Goal: Task Accomplishment & Management: Use online tool/utility

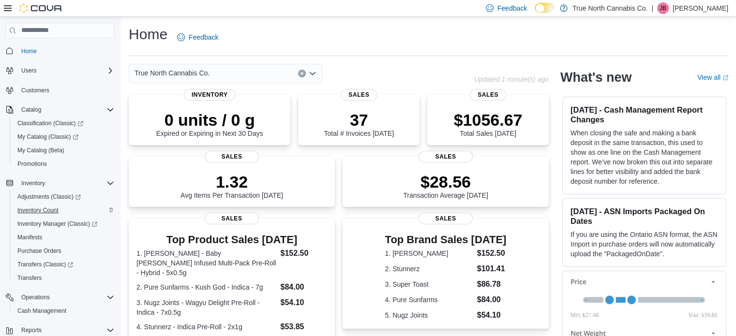
scroll to position [97, 0]
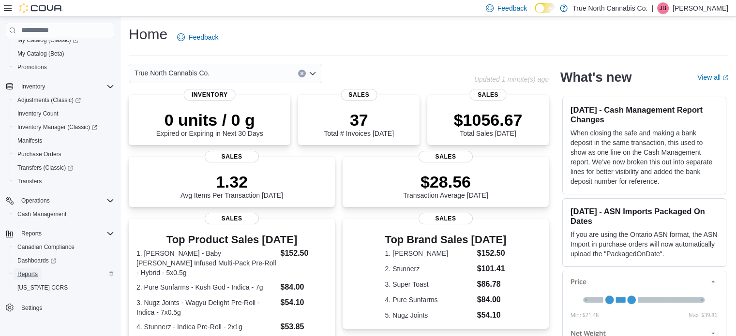
click at [25, 271] on span "Reports" at bounding box center [27, 274] width 20 height 8
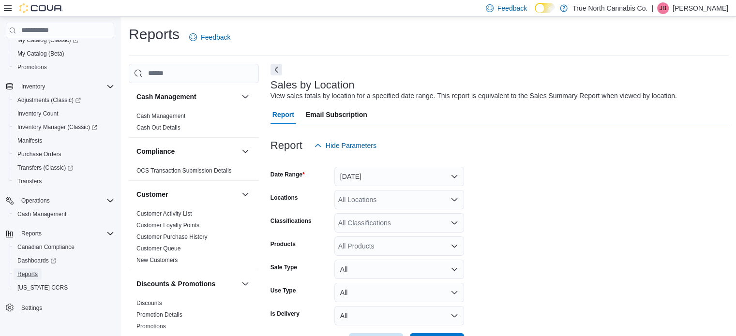
scroll to position [22, 0]
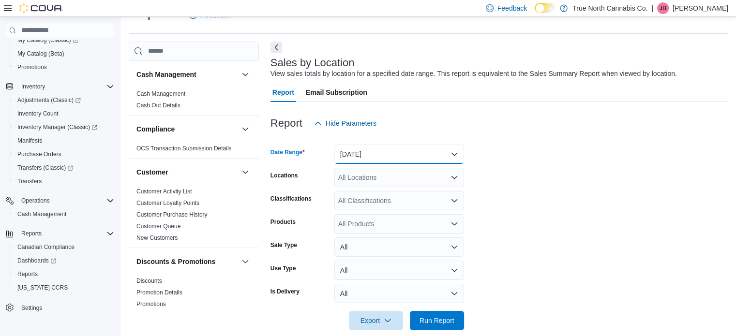
click at [388, 149] on button "[DATE]" at bounding box center [399, 154] width 130 height 19
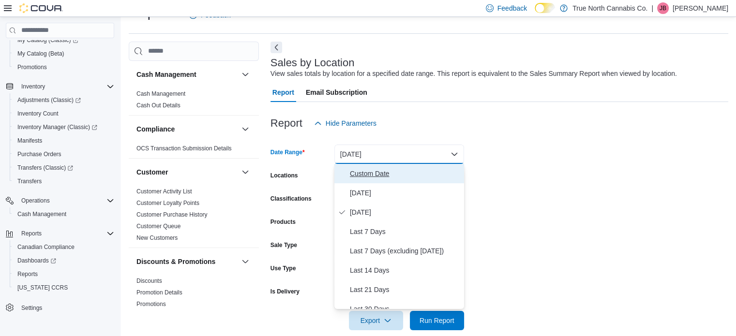
click at [368, 173] on span "Custom Date" at bounding box center [405, 174] width 110 height 12
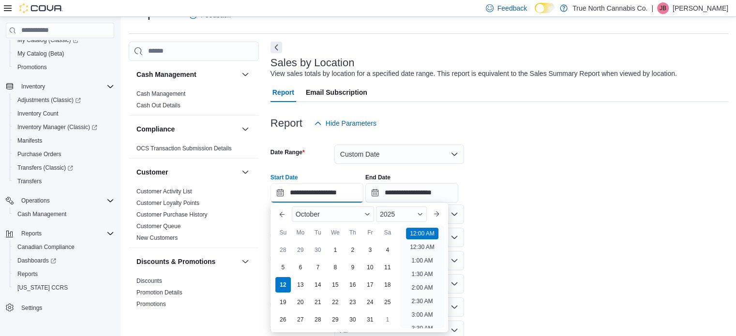
scroll to position [30, 0]
click at [325, 190] on input "**********" at bounding box center [316, 192] width 93 height 19
click at [281, 265] on div "5" at bounding box center [282, 267] width 17 height 17
type input "**********"
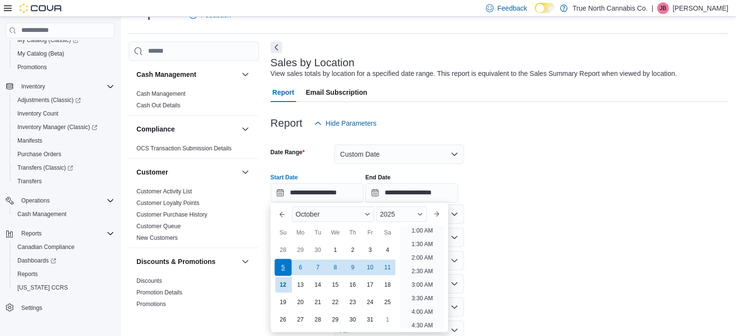
scroll to position [2, 0]
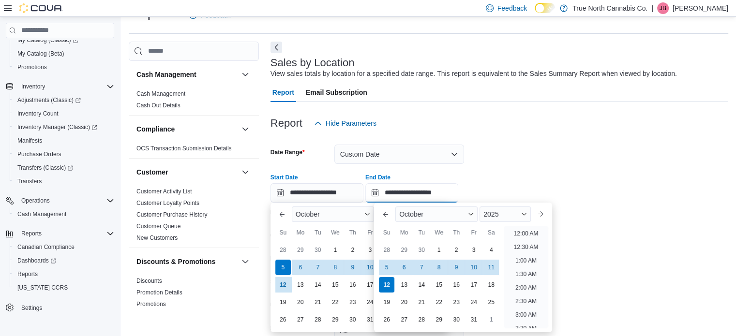
click at [422, 191] on input "**********" at bounding box center [411, 192] width 93 height 19
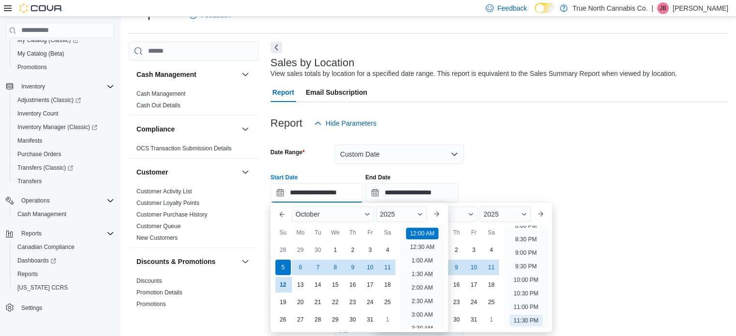
scroll to position [30, 0]
click at [357, 190] on input "**********" at bounding box center [316, 192] width 93 height 19
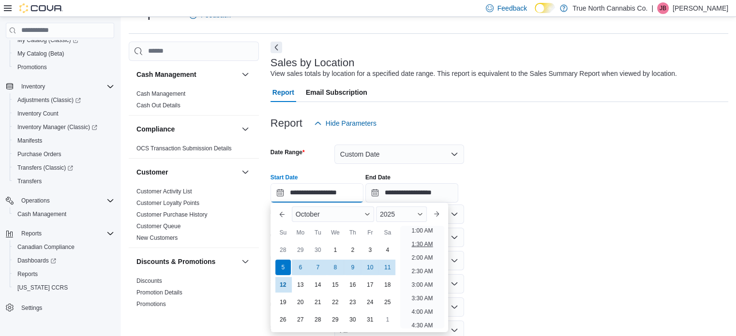
scroll to position [0, 0]
click at [423, 232] on li "12:00 AM" at bounding box center [422, 234] width 32 height 12
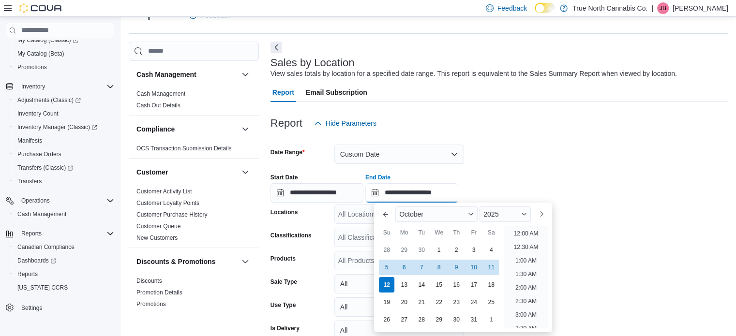
scroll to position [550, 0]
click at [430, 190] on input "**********" at bounding box center [411, 192] width 93 height 19
click at [490, 267] on div "11" at bounding box center [491, 267] width 17 height 17
click at [520, 321] on li "11:30 PM" at bounding box center [525, 321] width 32 height 12
type input "**********"
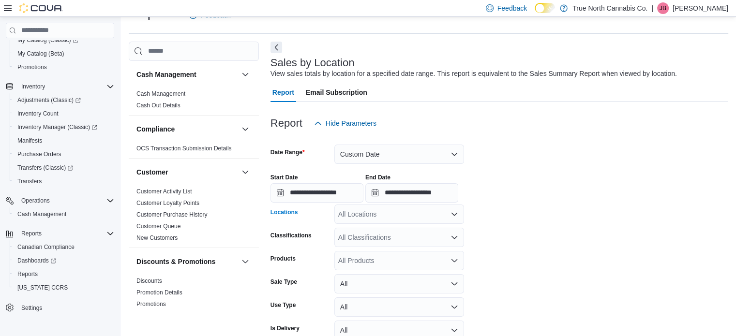
click at [455, 214] on icon "Open list of options" at bounding box center [454, 214] width 8 height 8
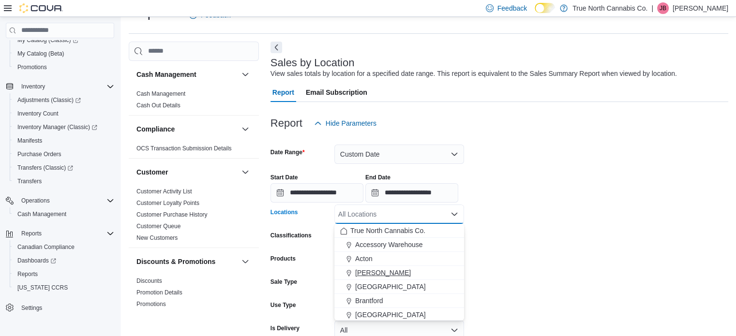
click at [365, 271] on span "[PERSON_NAME]" at bounding box center [383, 273] width 56 height 10
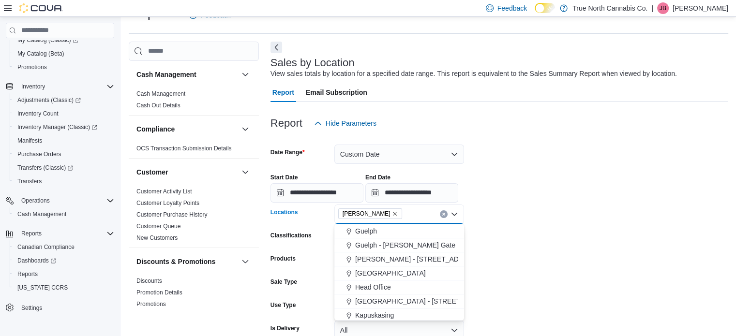
scroll to position [241, 0]
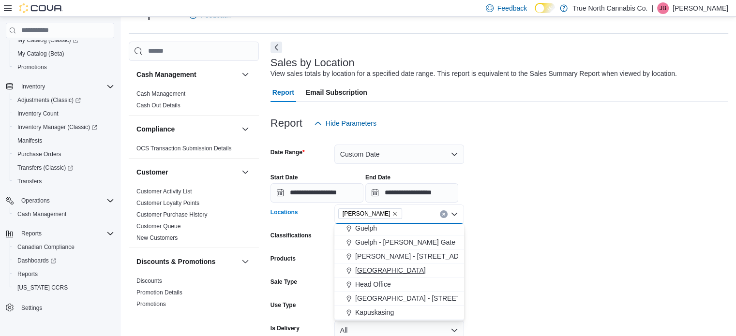
click at [365, 270] on span "[GEOGRAPHIC_DATA]" at bounding box center [390, 271] width 71 height 10
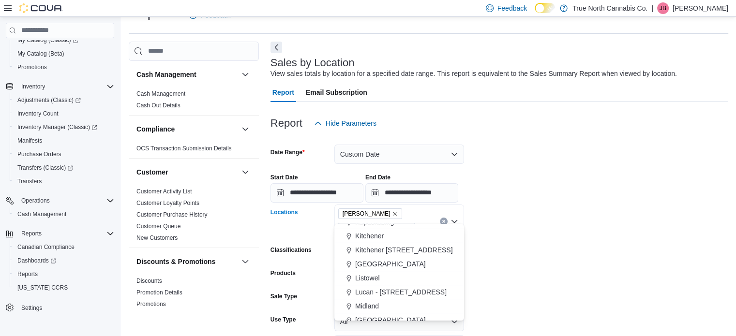
scroll to position [330, 0]
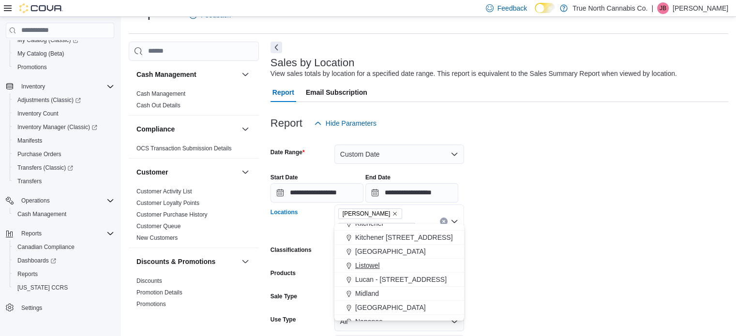
click at [365, 266] on span "Listowel" at bounding box center [367, 266] width 25 height 10
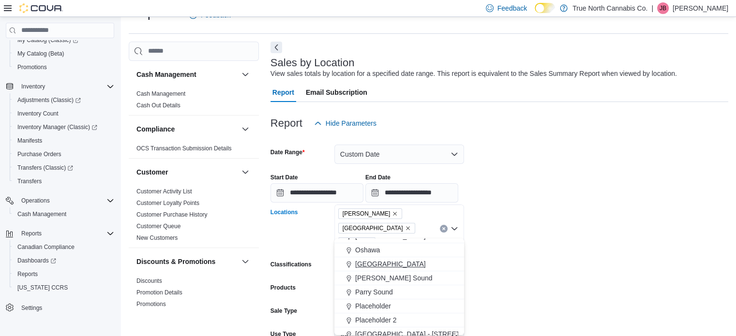
scroll to position [474, 0]
click at [370, 276] on span "[PERSON_NAME] Sound" at bounding box center [393, 276] width 77 height 10
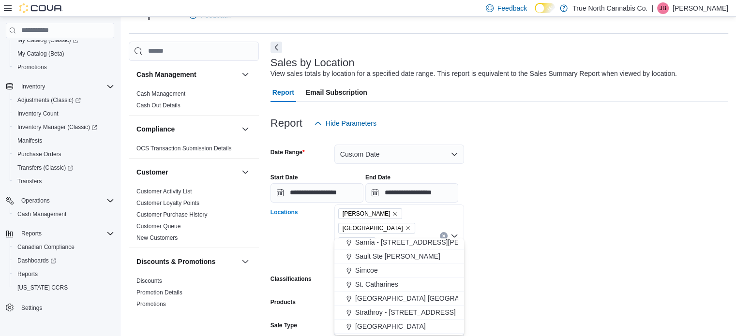
scroll to position [566, 0]
click at [370, 268] on span "Simcoe" at bounding box center [366, 268] width 23 height 10
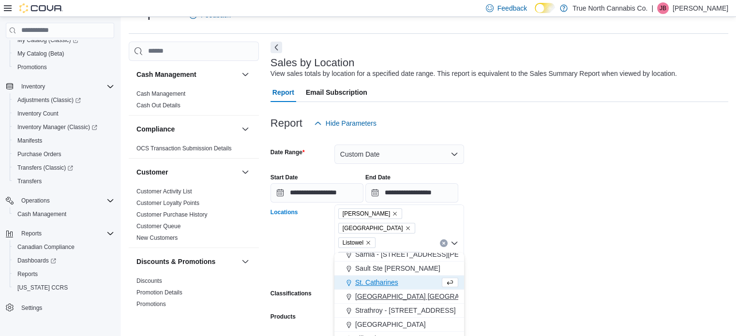
click at [369, 294] on span "[GEOGRAPHIC_DATA] [GEOGRAPHIC_DATA] [GEOGRAPHIC_DATA]" at bounding box center [462, 297] width 215 height 10
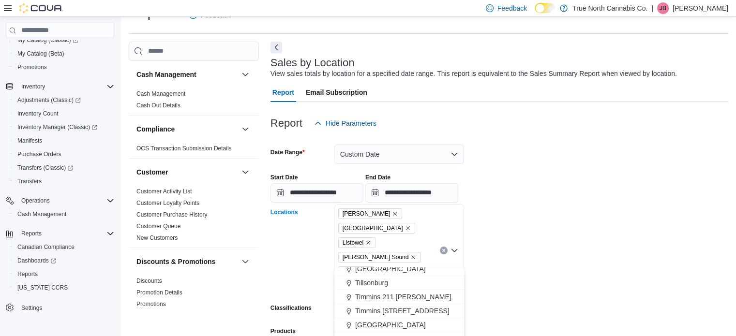
scroll to position [629, 0]
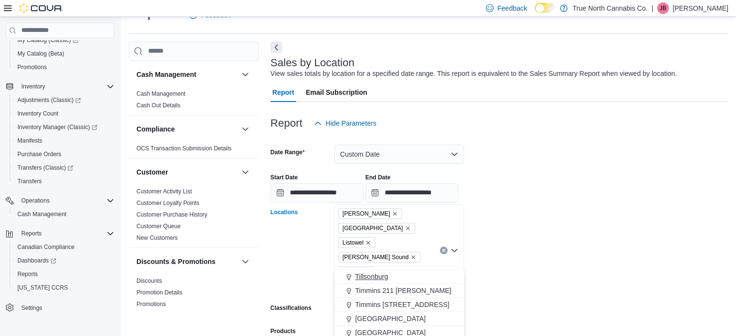
click at [367, 279] on span "Tillsonburg" at bounding box center [371, 277] width 33 height 10
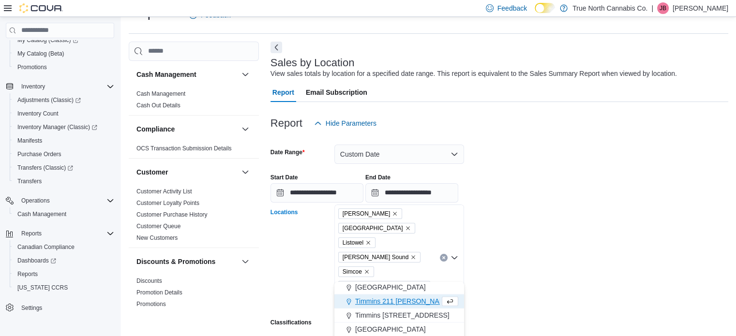
scroll to position [619, 0]
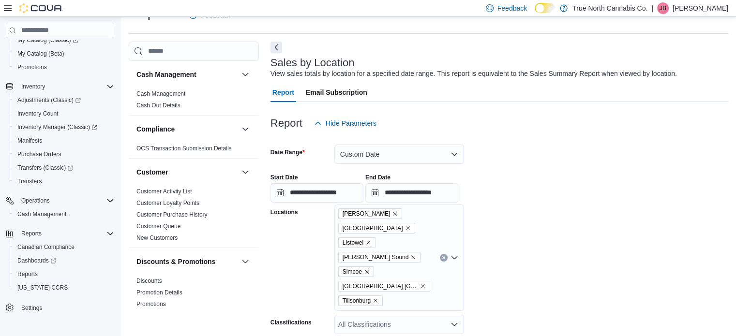
click at [517, 282] on form "**********" at bounding box center [499, 293] width 458 height 321
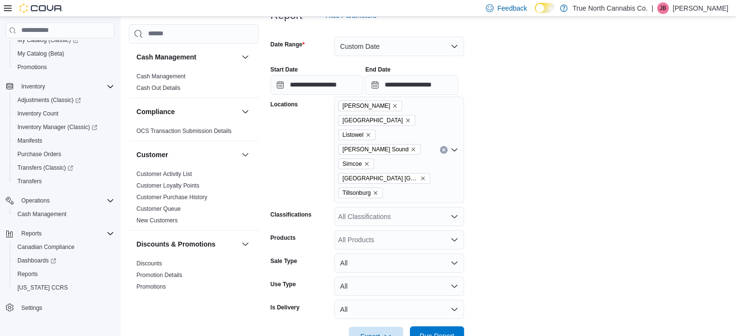
click at [445, 331] on span "Run Report" at bounding box center [436, 336] width 35 height 10
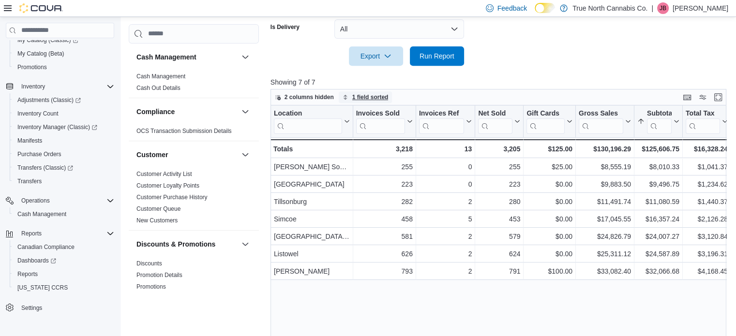
click at [372, 93] on span "1 field sorted" at bounding box center [370, 97] width 36 height 8
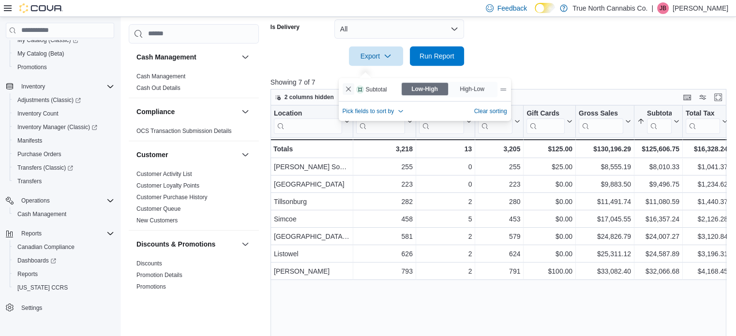
click at [344, 89] on button "Remove Subtotal from data grid sort" at bounding box center [349, 89] width 12 height 12
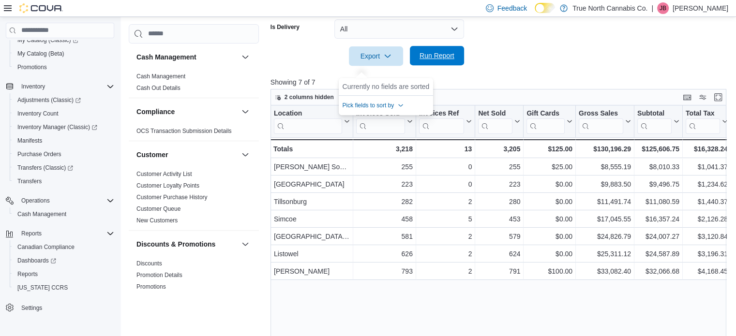
click at [434, 51] on span "Run Report" at bounding box center [436, 56] width 35 height 10
